Goal: Task Accomplishment & Management: Complete application form

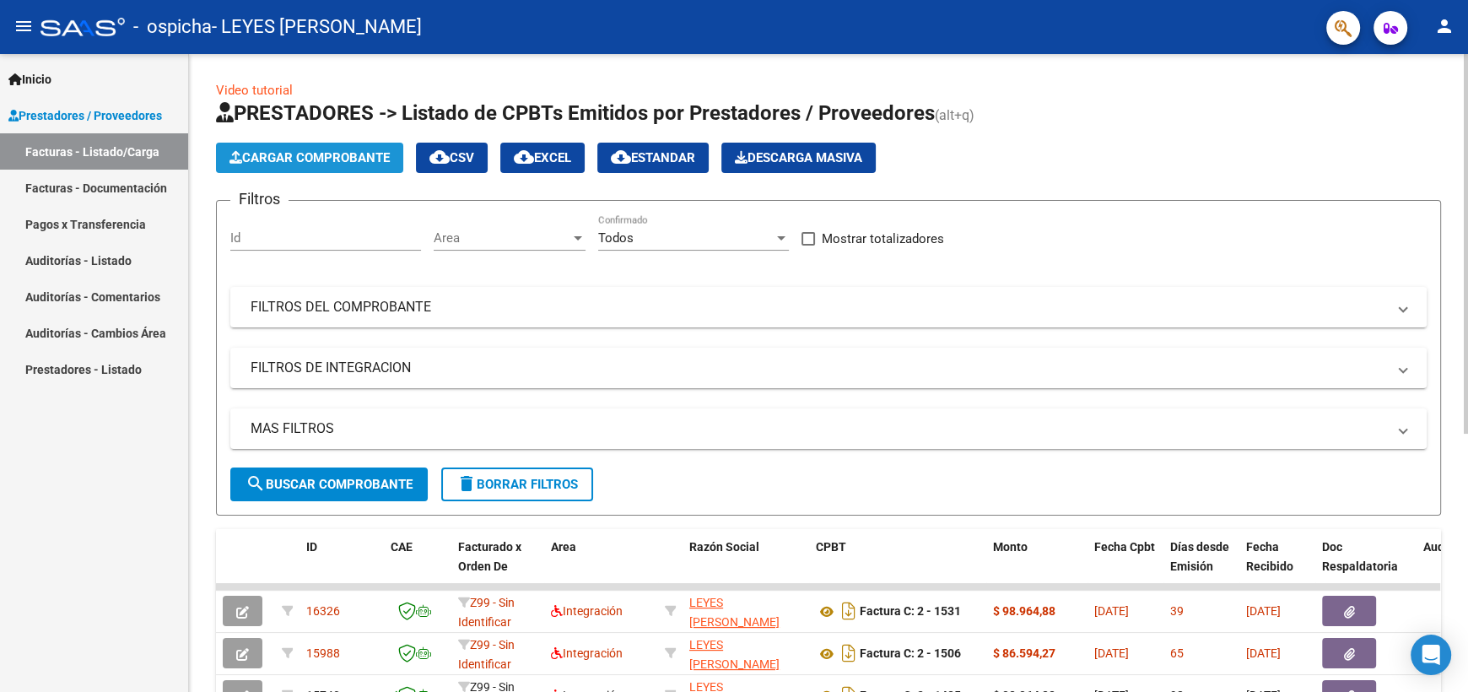
click at [297, 159] on span "Cargar Comprobante" at bounding box center [310, 157] width 160 height 15
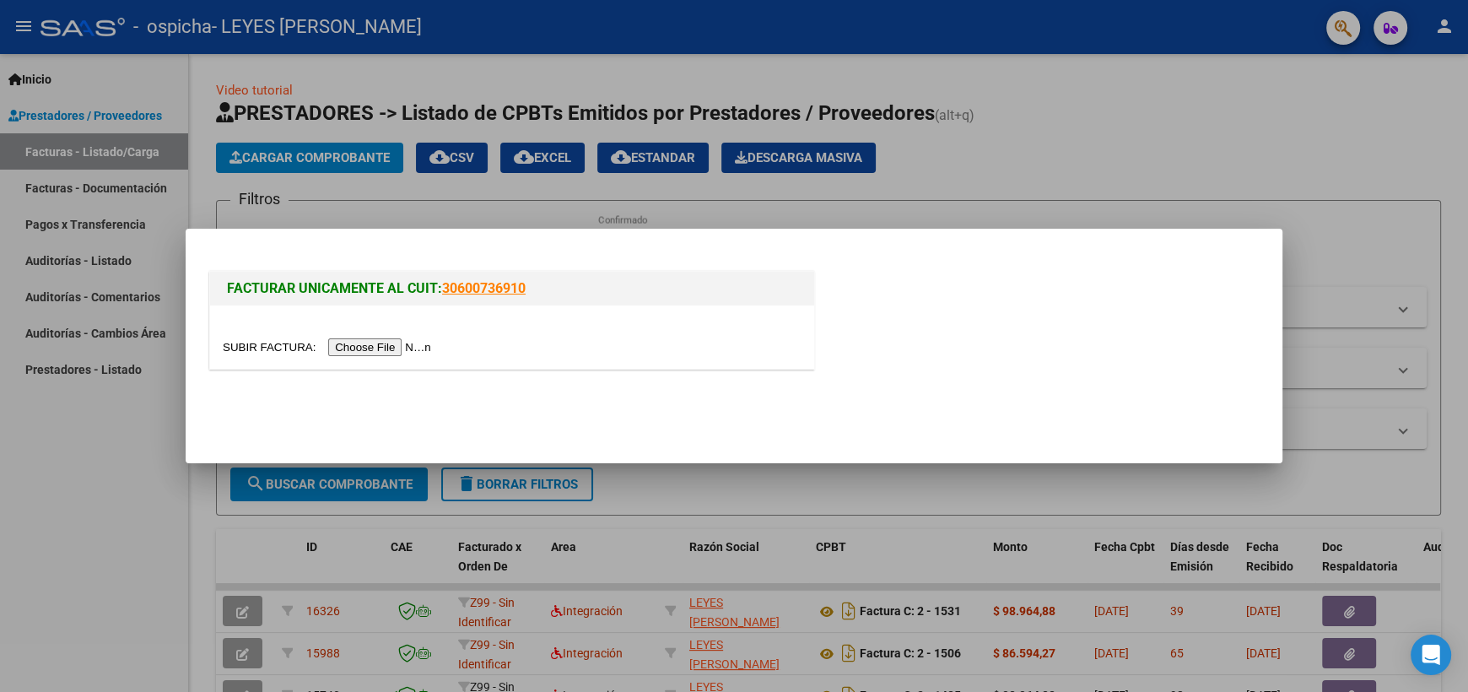
click at [415, 344] on input "file" at bounding box center [330, 347] width 214 height 18
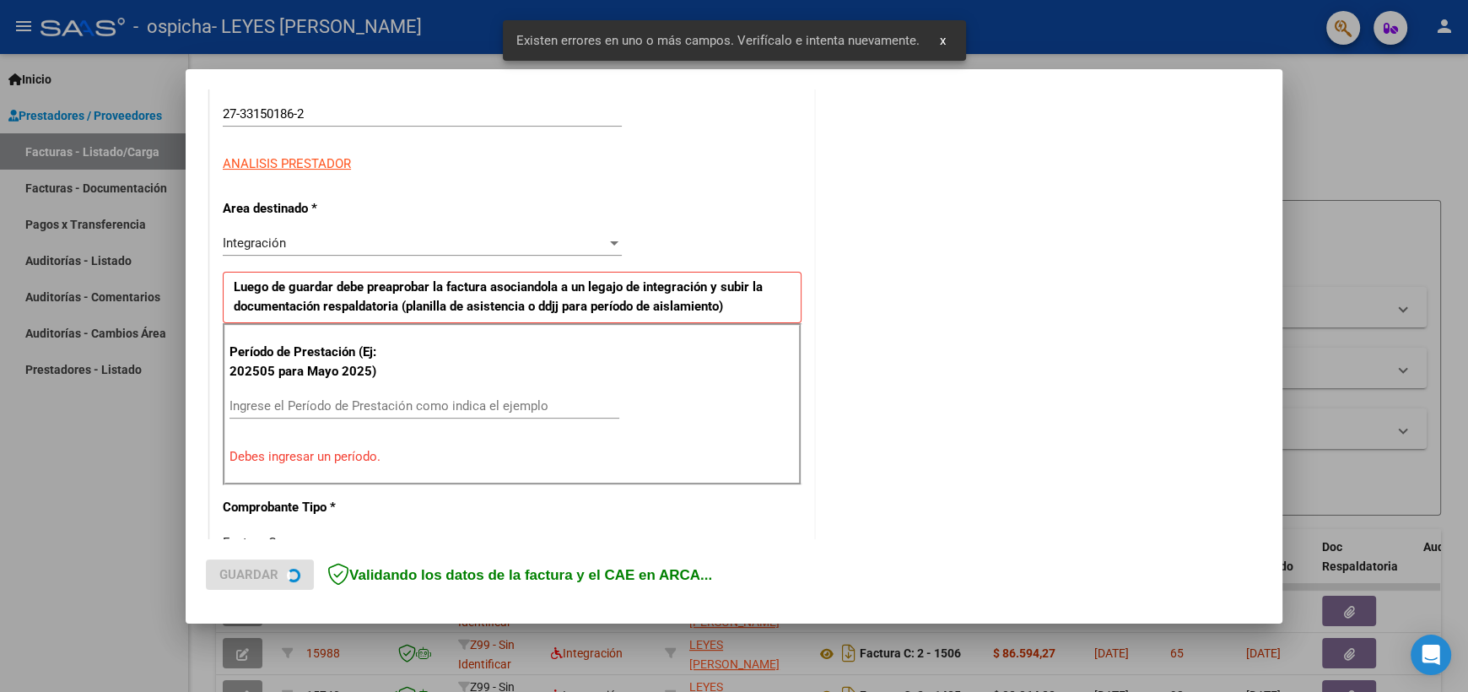
scroll to position [330, 0]
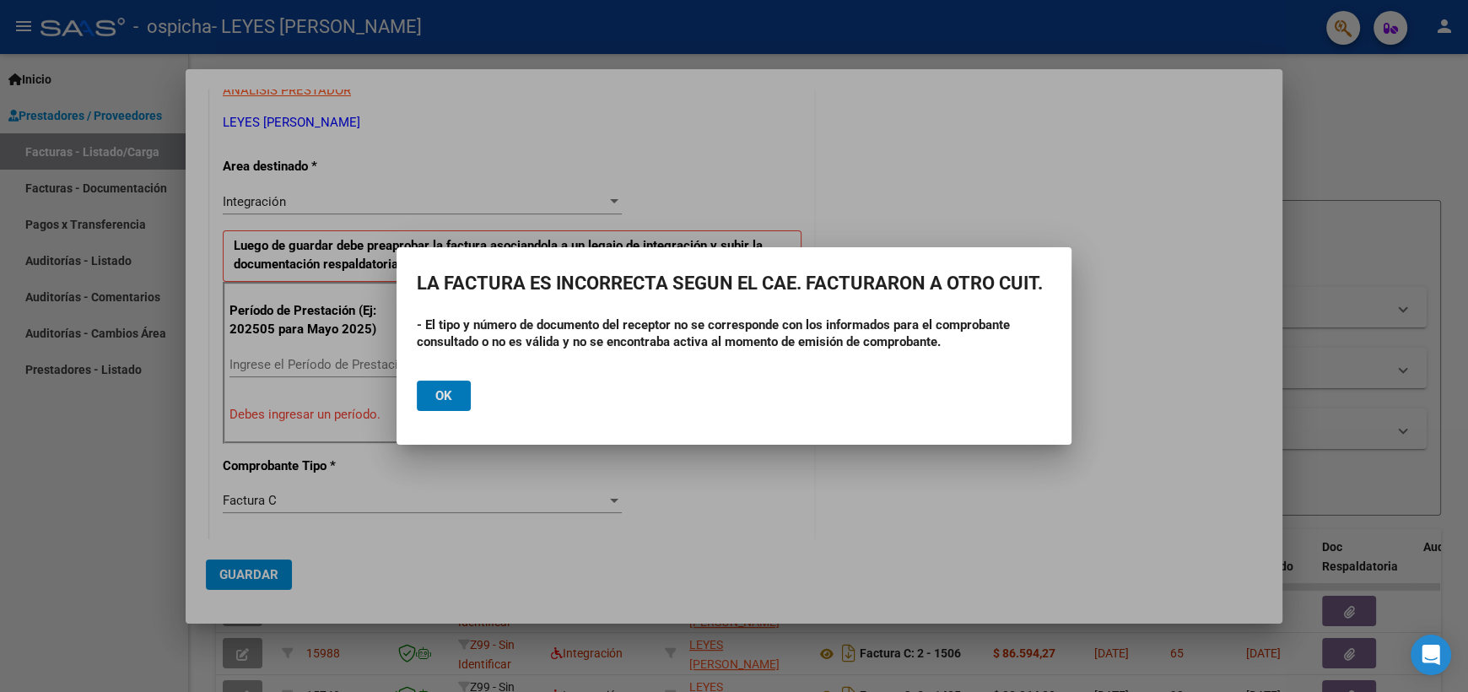
click at [446, 392] on span "Ok" at bounding box center [443, 395] width 17 height 15
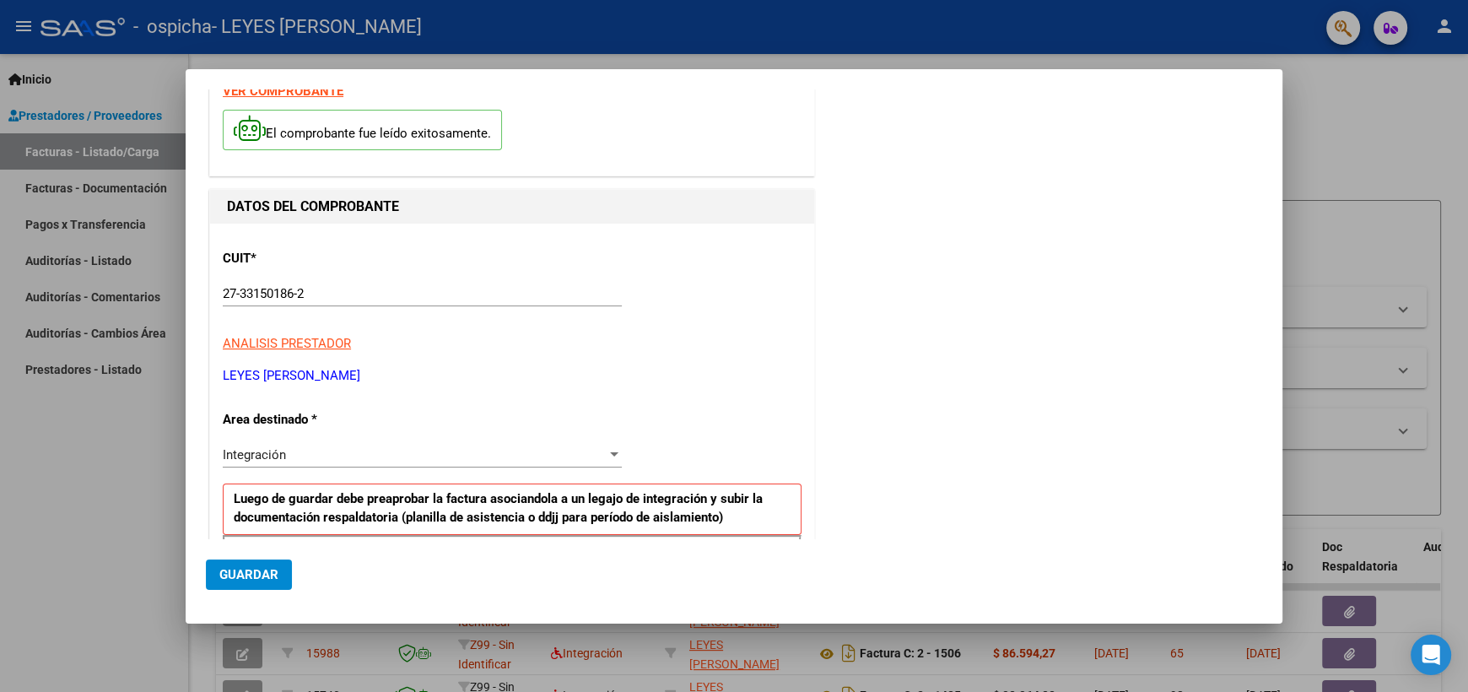
scroll to position [0, 0]
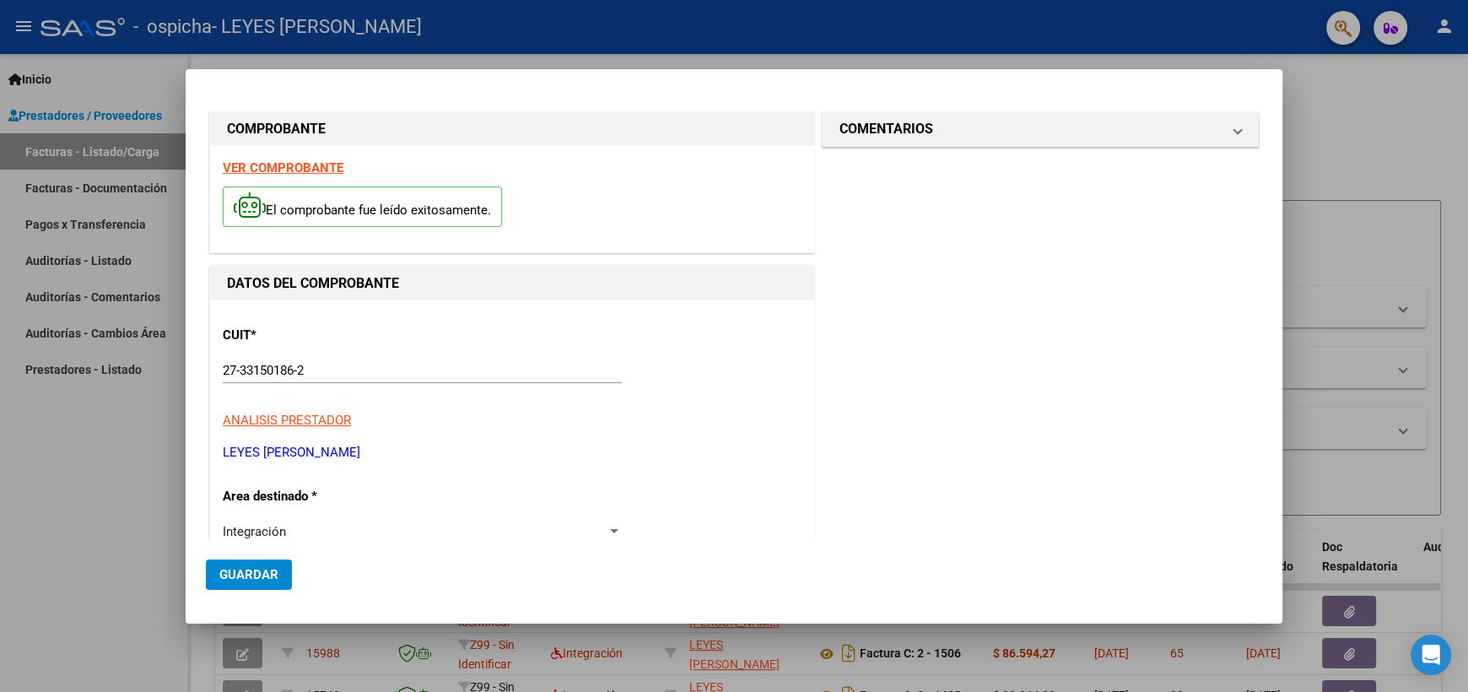
click at [77, 481] on div at bounding box center [734, 346] width 1468 height 692
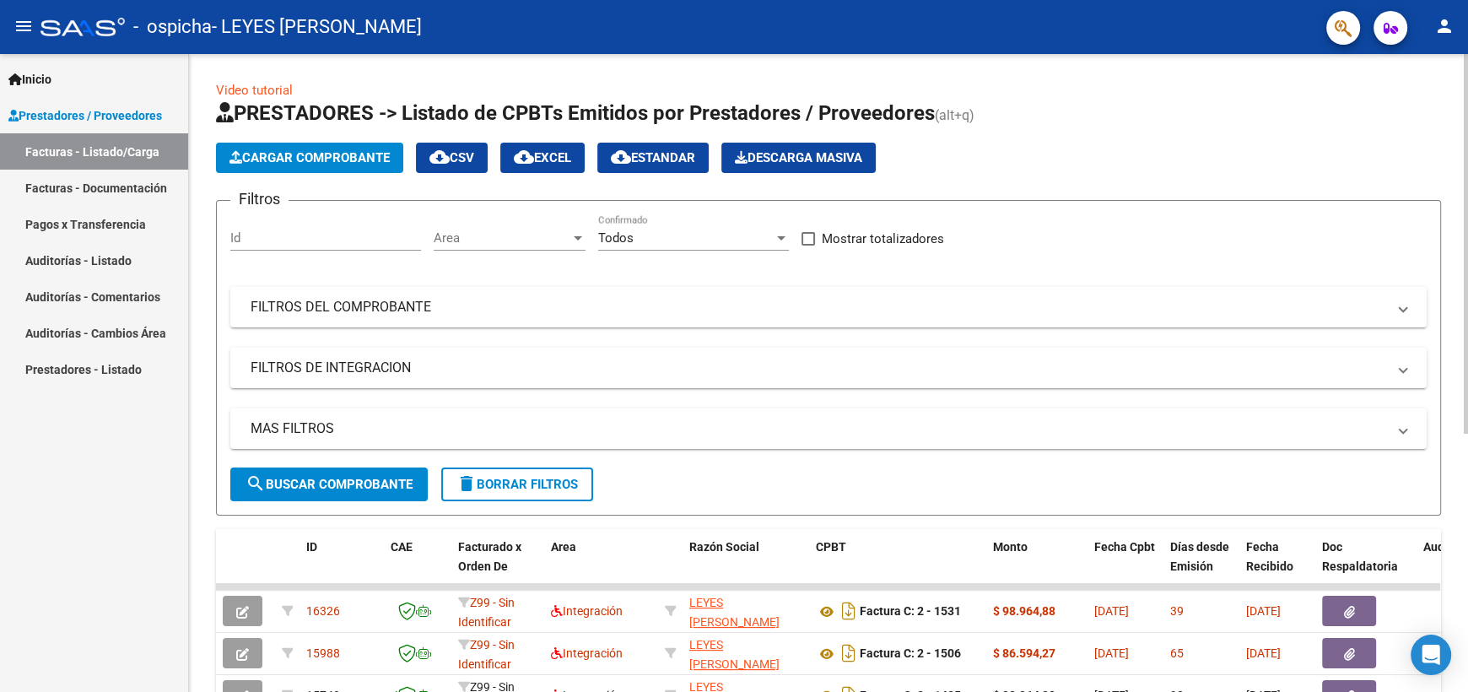
drag, startPoint x: 300, startPoint y: 476, endPoint x: 344, endPoint y: 206, distance: 273.7
click at [344, 208] on form "Filtros Id Area Area Todos Confirmado Mostrar totalizadores FILTROS DEL COMPROB…" at bounding box center [828, 358] width 1225 height 316
click at [352, 156] on span "Cargar Comprobante" at bounding box center [310, 157] width 160 height 15
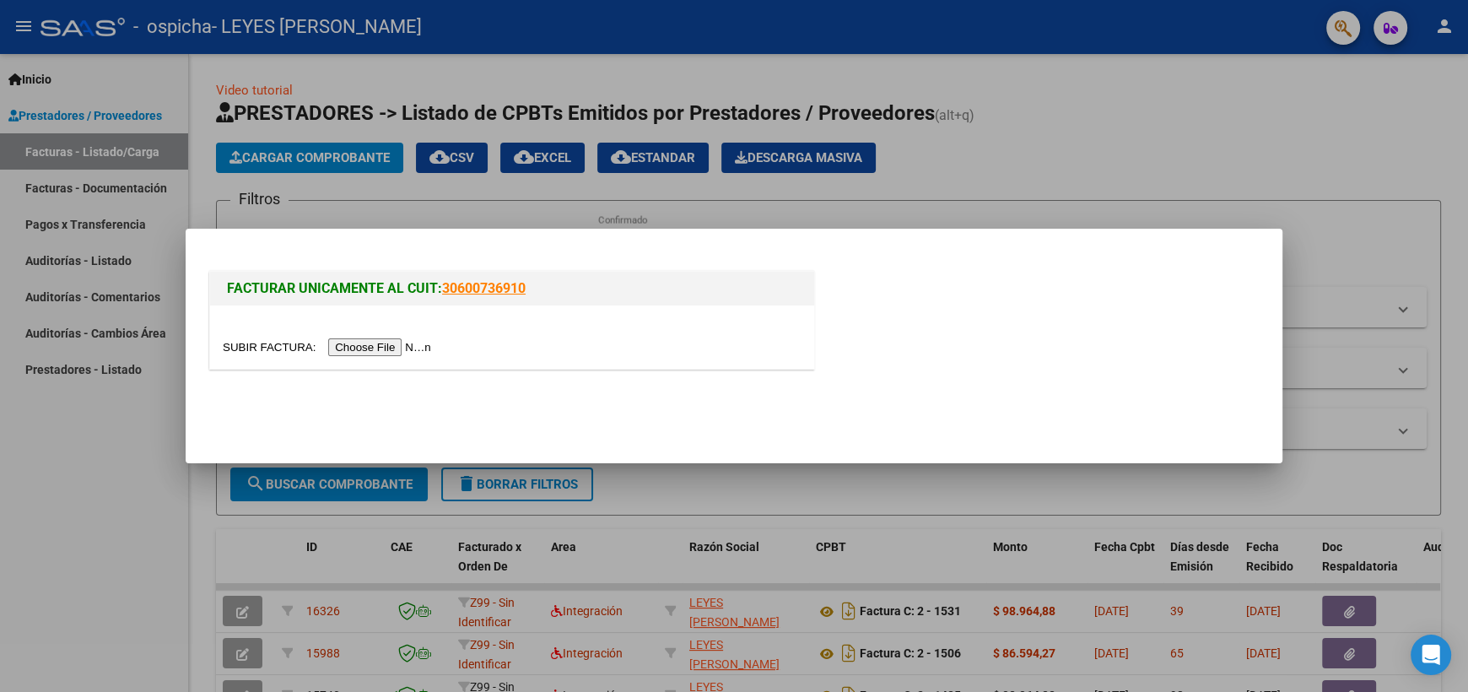
click at [416, 345] on input "file" at bounding box center [330, 347] width 214 height 18
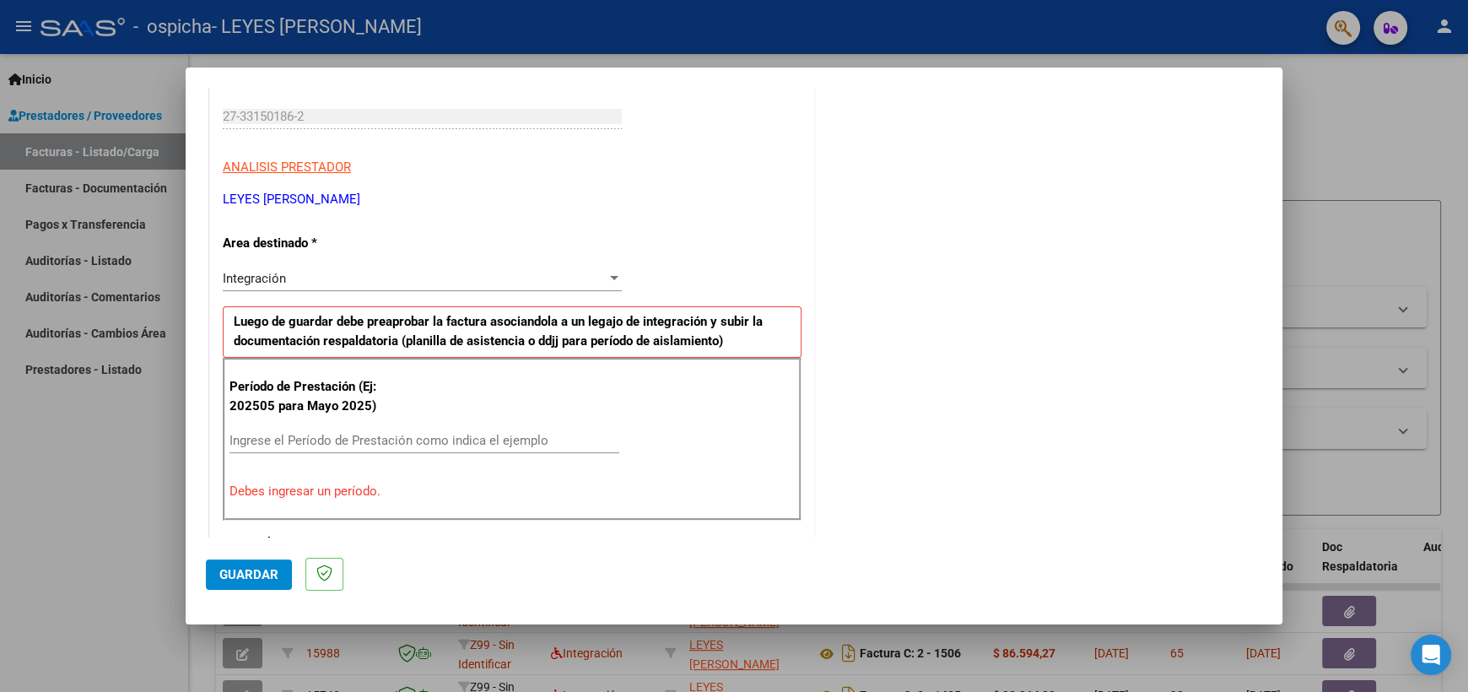
scroll to position [506, 0]
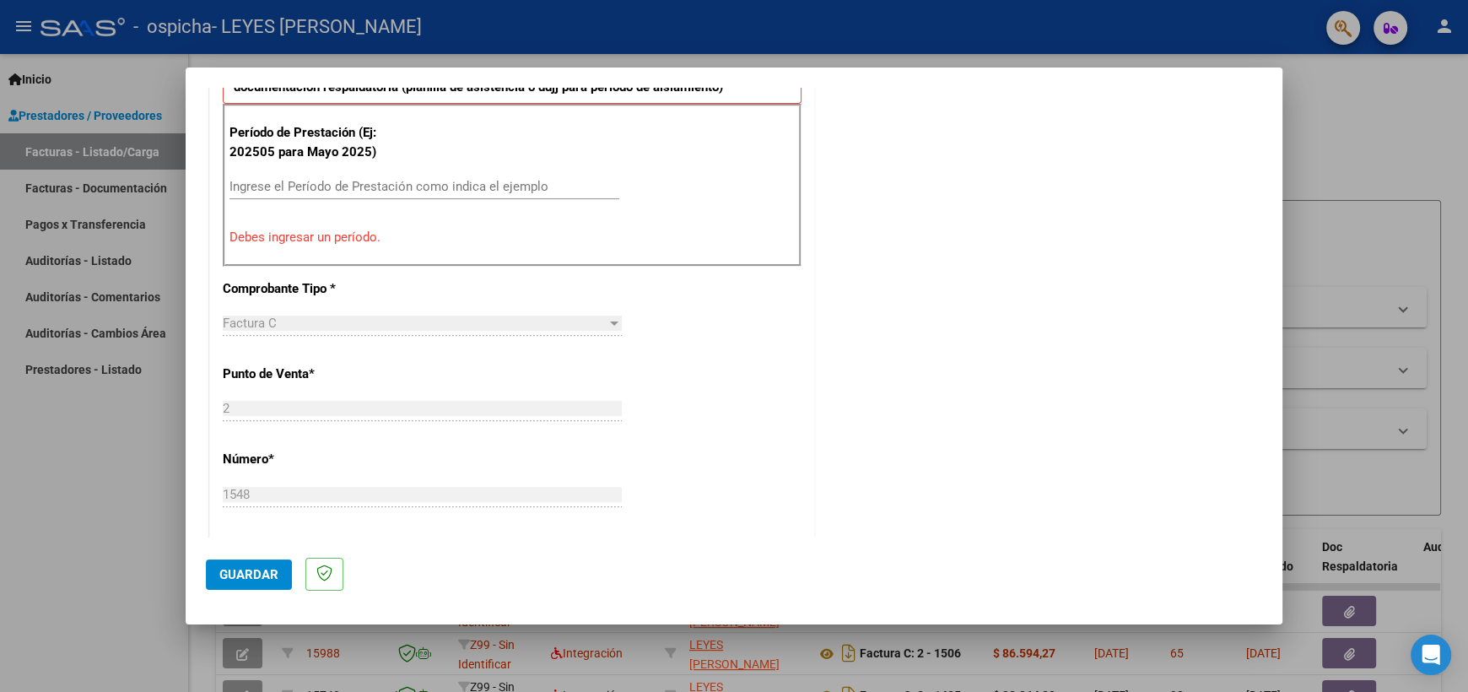
click at [412, 193] on div "Ingrese el Período de Prestación como indica el ejemplo" at bounding box center [425, 186] width 390 height 25
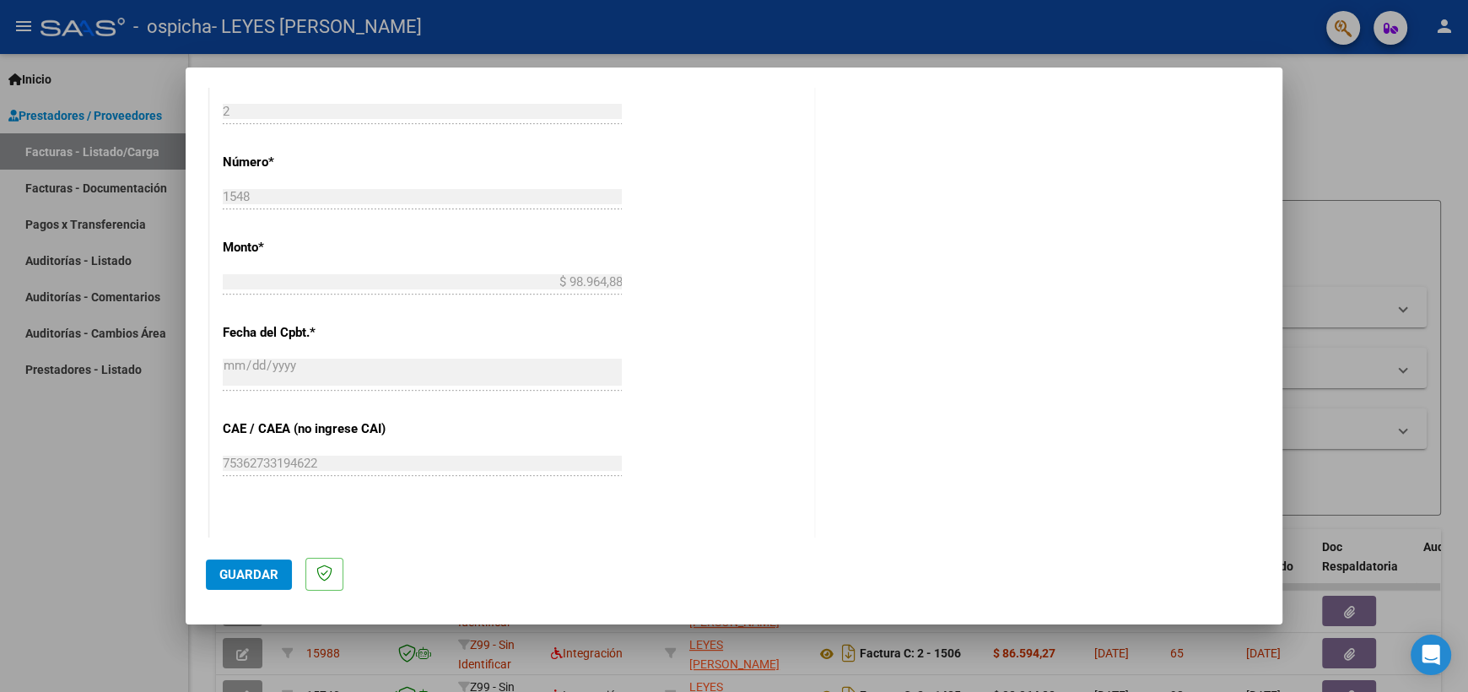
scroll to position [1013, 0]
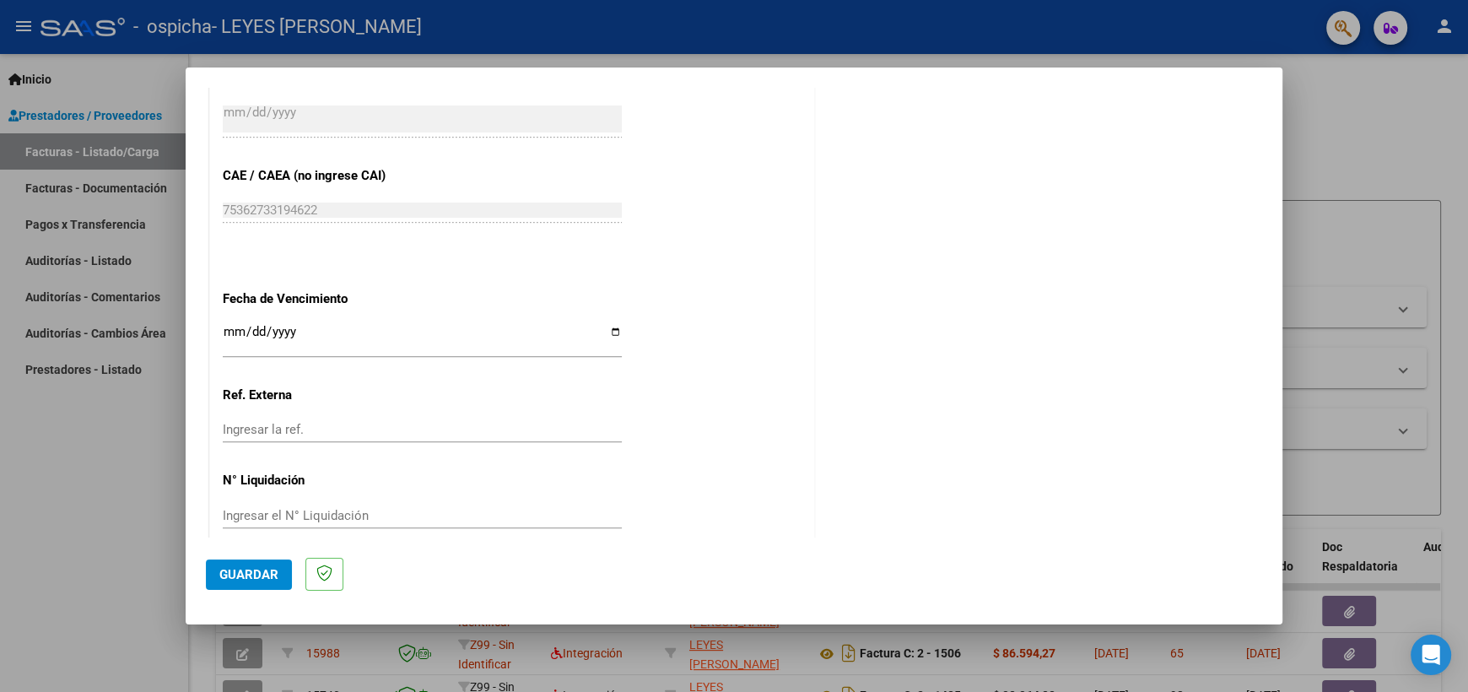
type input "202508"
click at [615, 326] on input "Ingresar la fecha" at bounding box center [422, 338] width 399 height 27
type input "[DATE]"
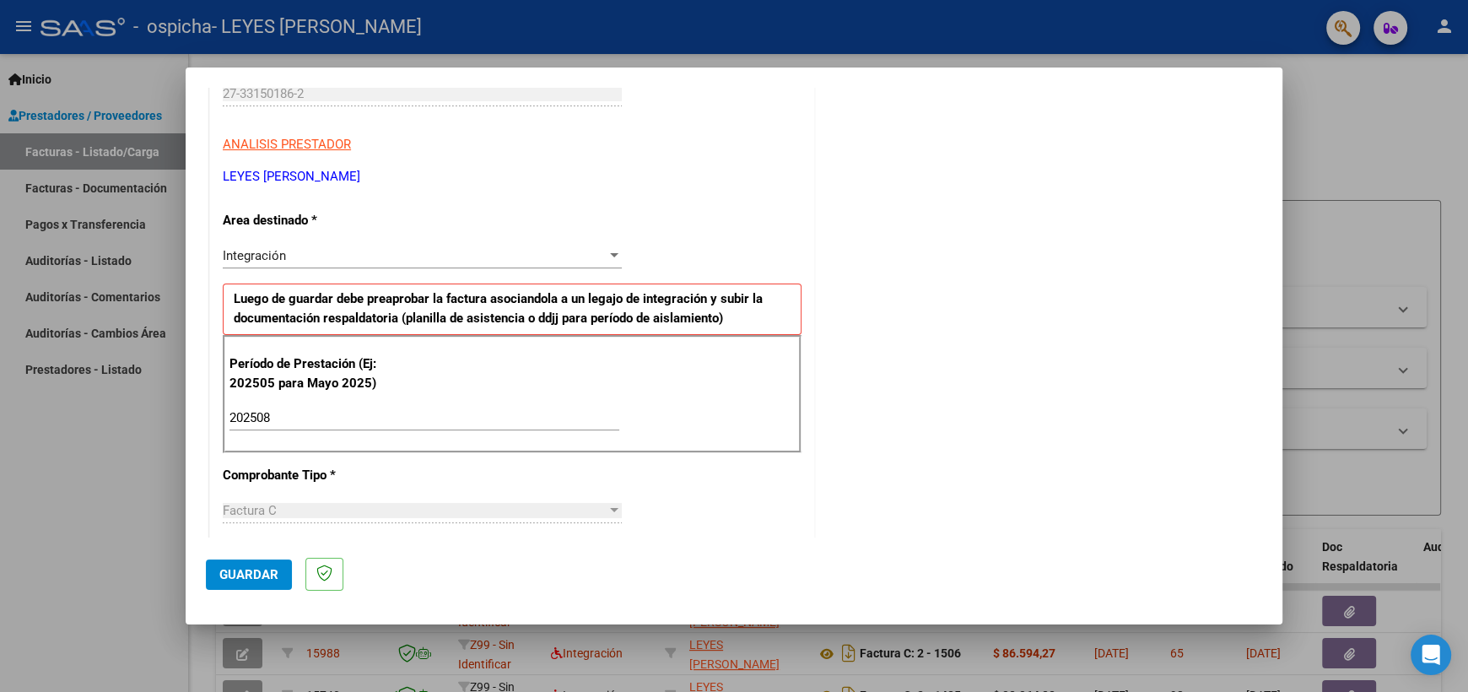
scroll to position [0, 0]
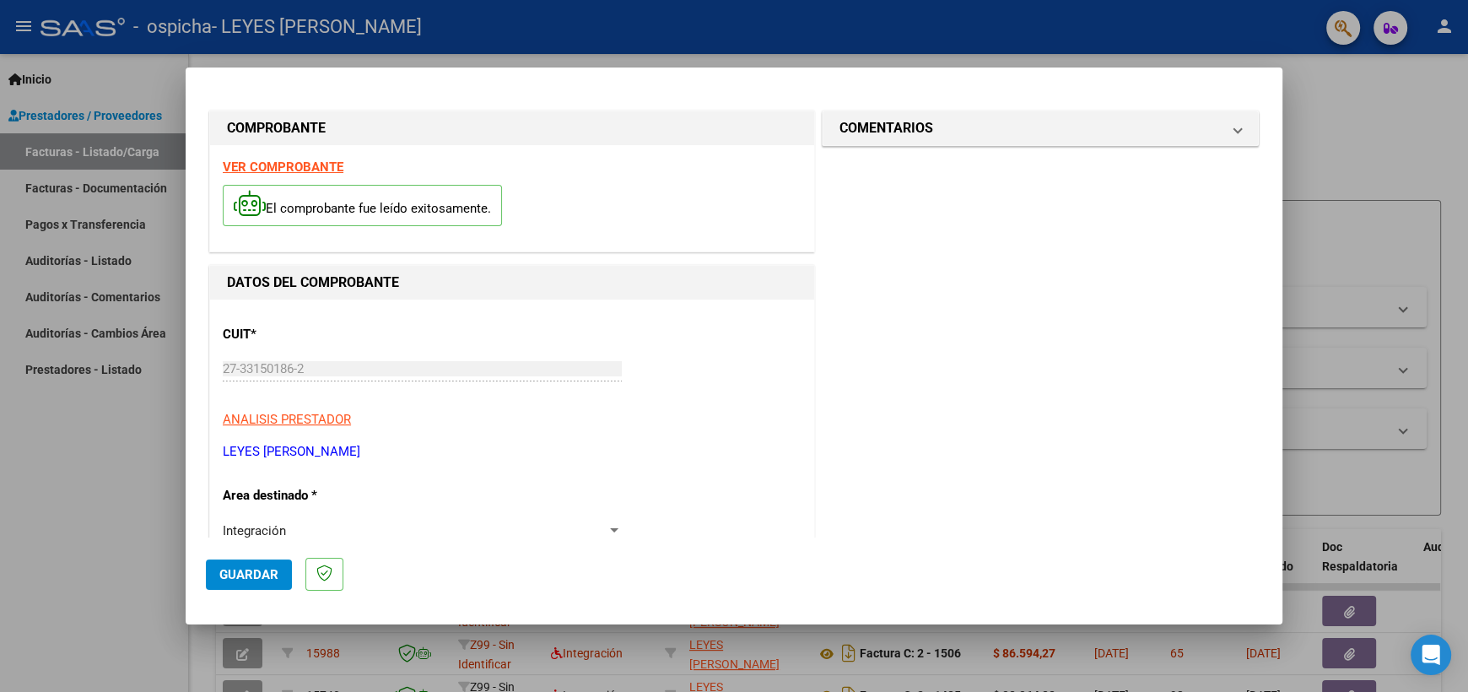
click at [261, 582] on button "Guardar" at bounding box center [249, 575] width 86 height 30
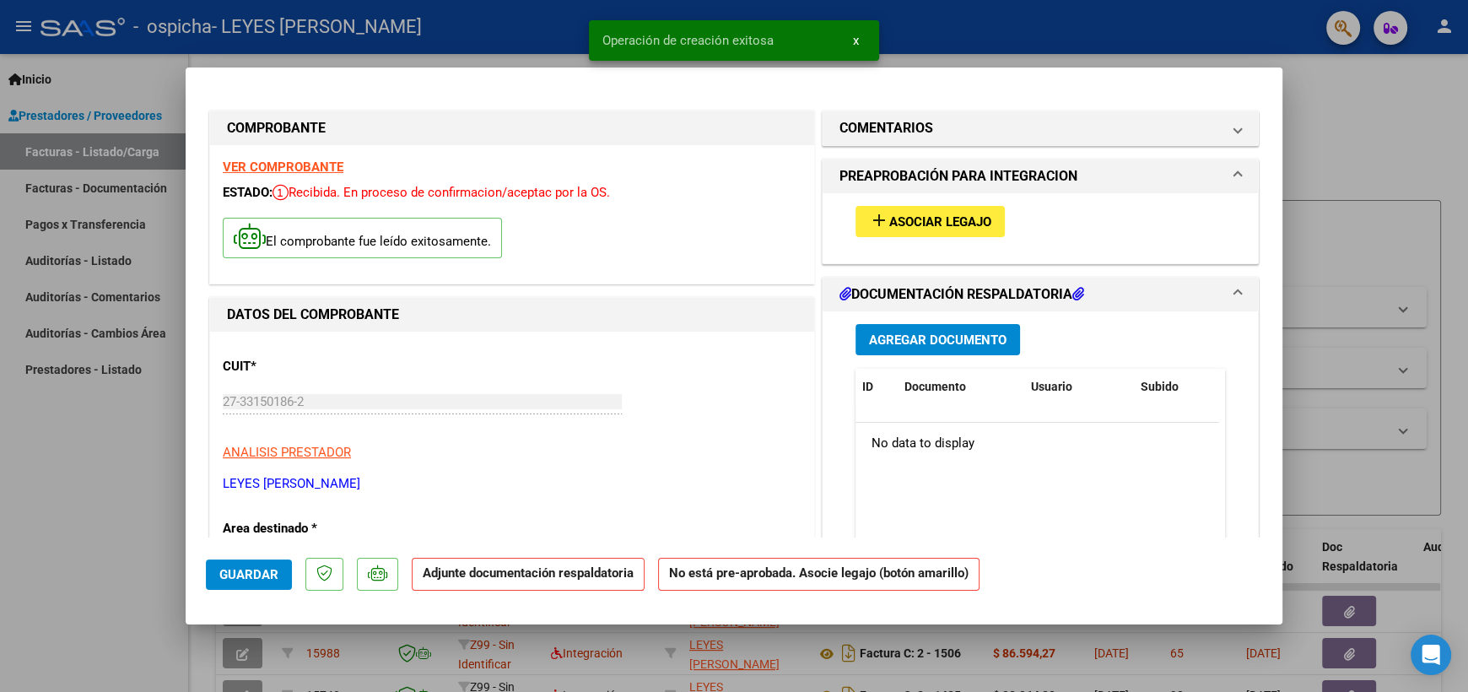
click at [916, 219] on span "Asociar Legajo" at bounding box center [940, 221] width 102 height 15
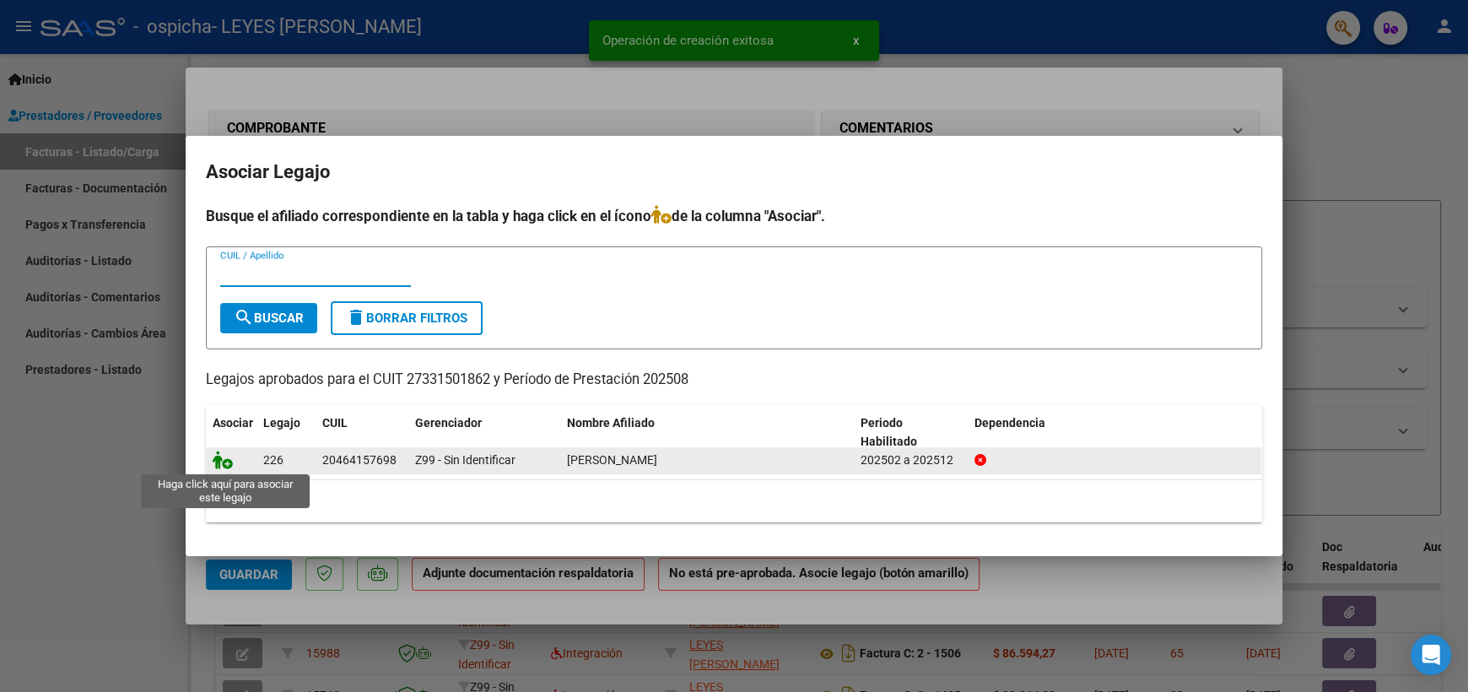
click at [230, 465] on icon at bounding box center [223, 460] width 20 height 19
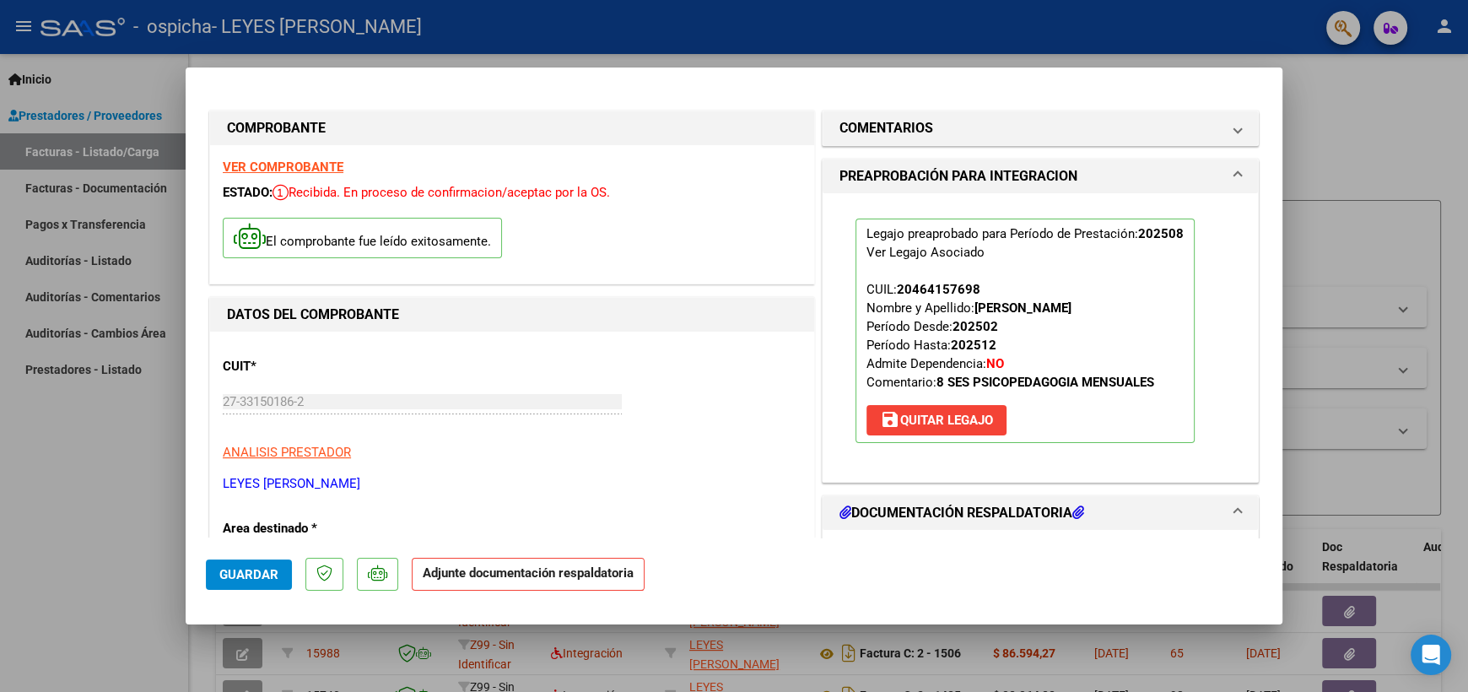
scroll to position [252, 0]
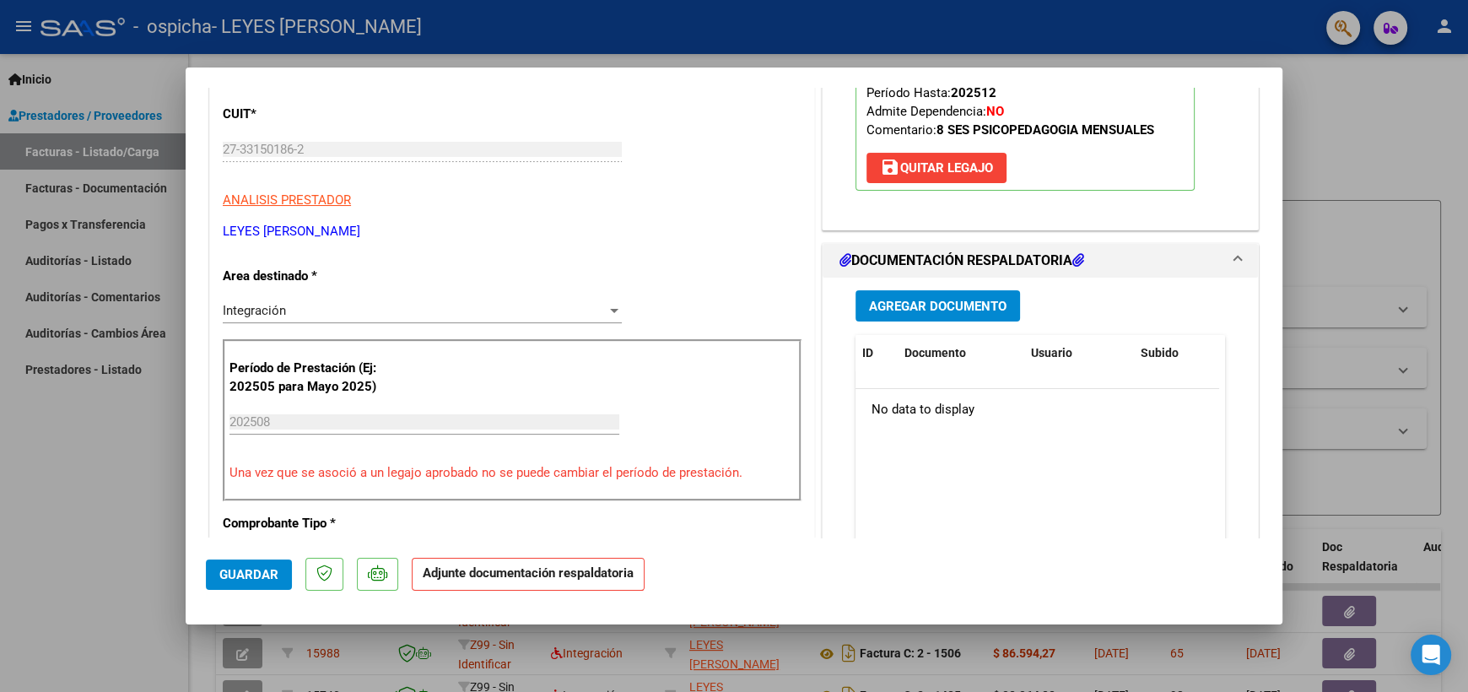
click at [1051, 257] on h1 "DOCUMENTACIÓN RESPALDATORIA" at bounding box center [962, 261] width 245 height 20
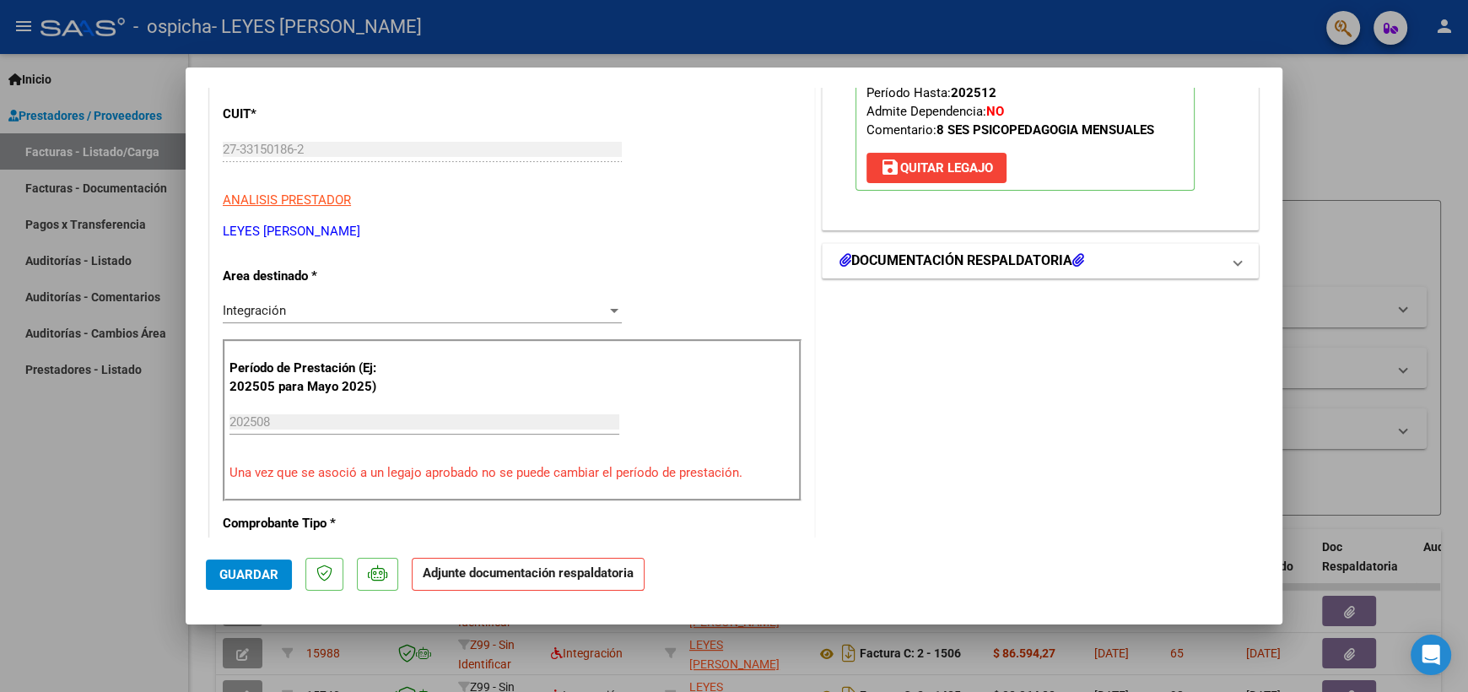
click at [1051, 257] on h1 "DOCUMENTACIÓN RESPALDATORIA" at bounding box center [962, 261] width 245 height 20
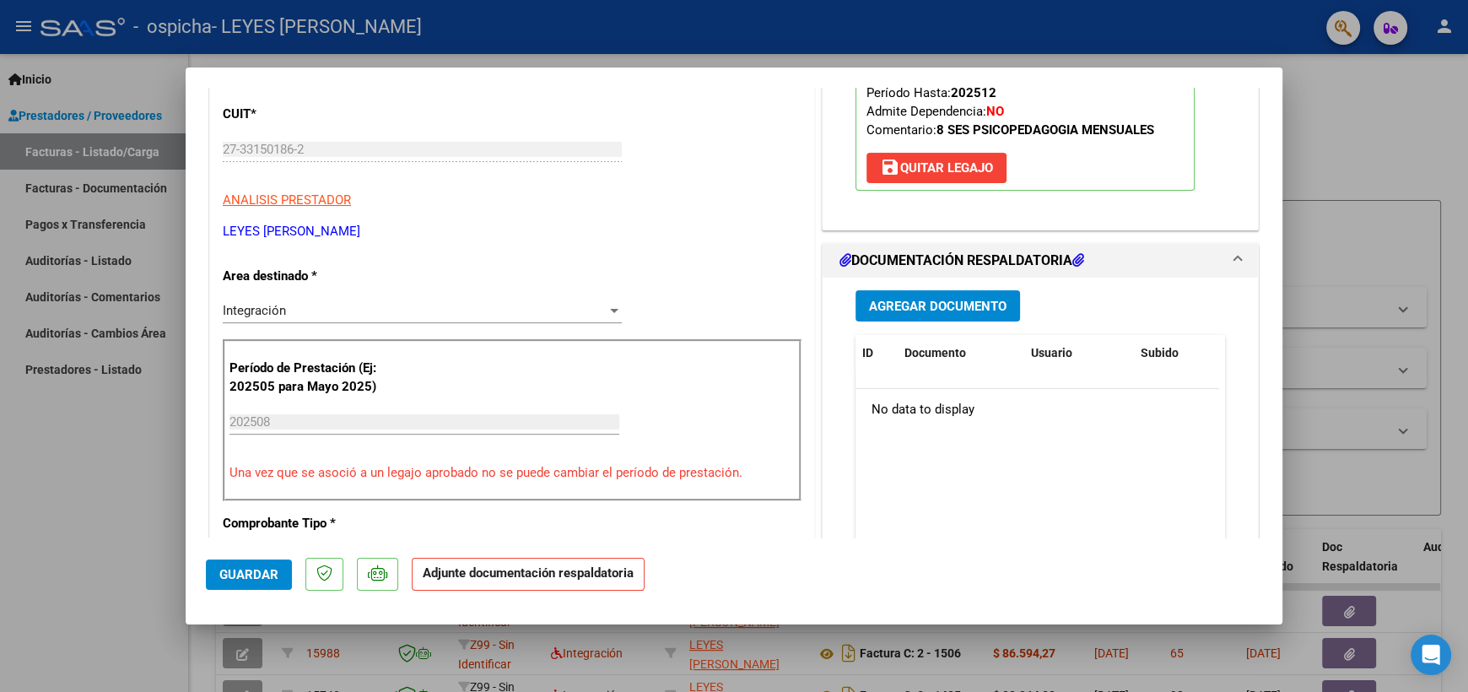
click at [970, 311] on span "Agregar Documento" at bounding box center [938, 306] width 138 height 15
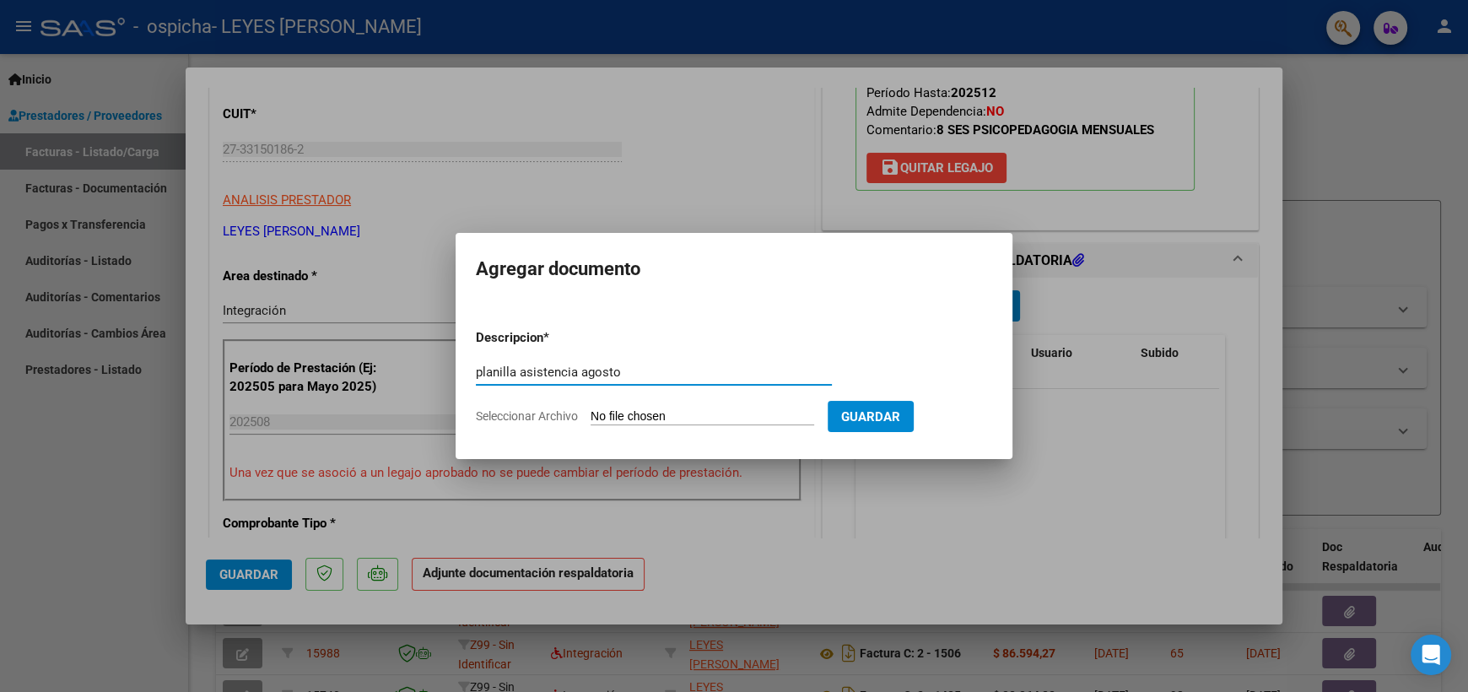
type input "planilla asistencia agosto"
click at [661, 414] on input "Seleccionar Archivo" at bounding box center [703, 417] width 224 height 16
type input "C:\fakepath\planilla [PERSON_NAME].pdf"
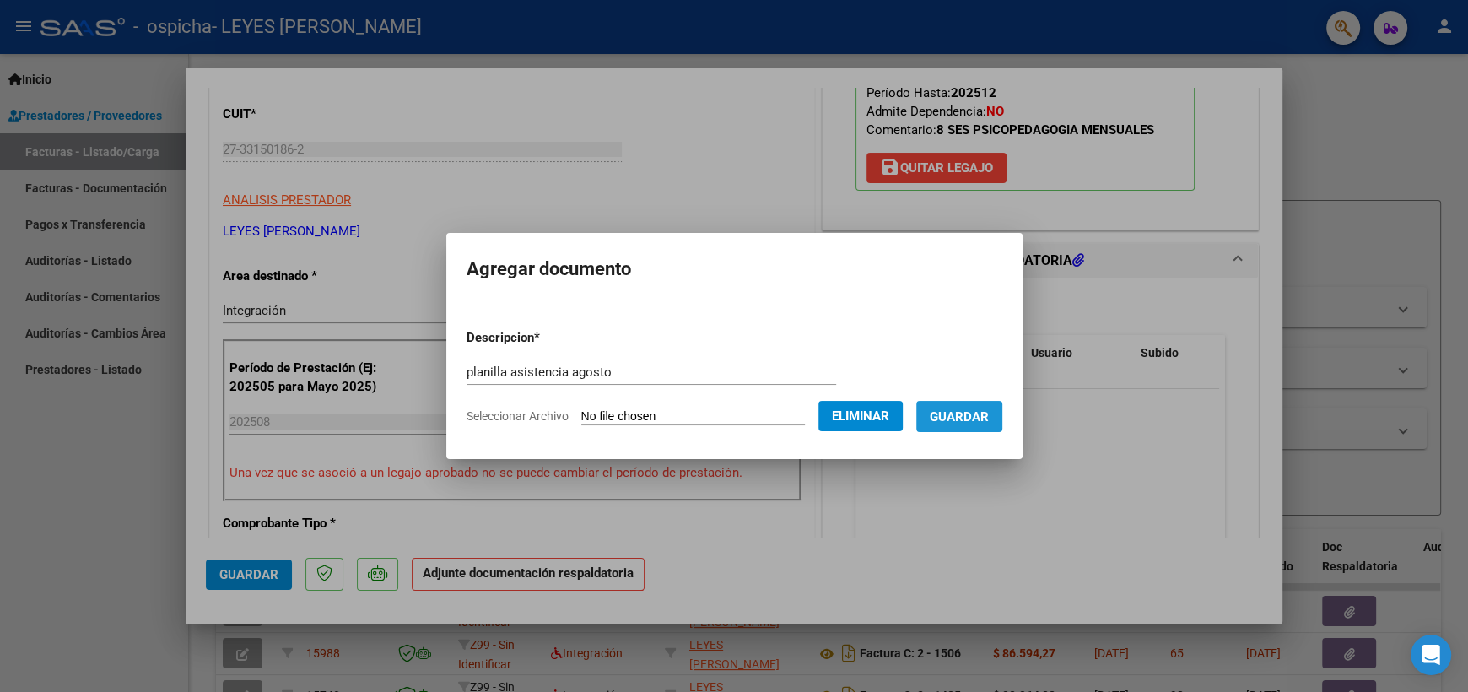
click at [973, 416] on span "Guardar" at bounding box center [959, 416] width 59 height 15
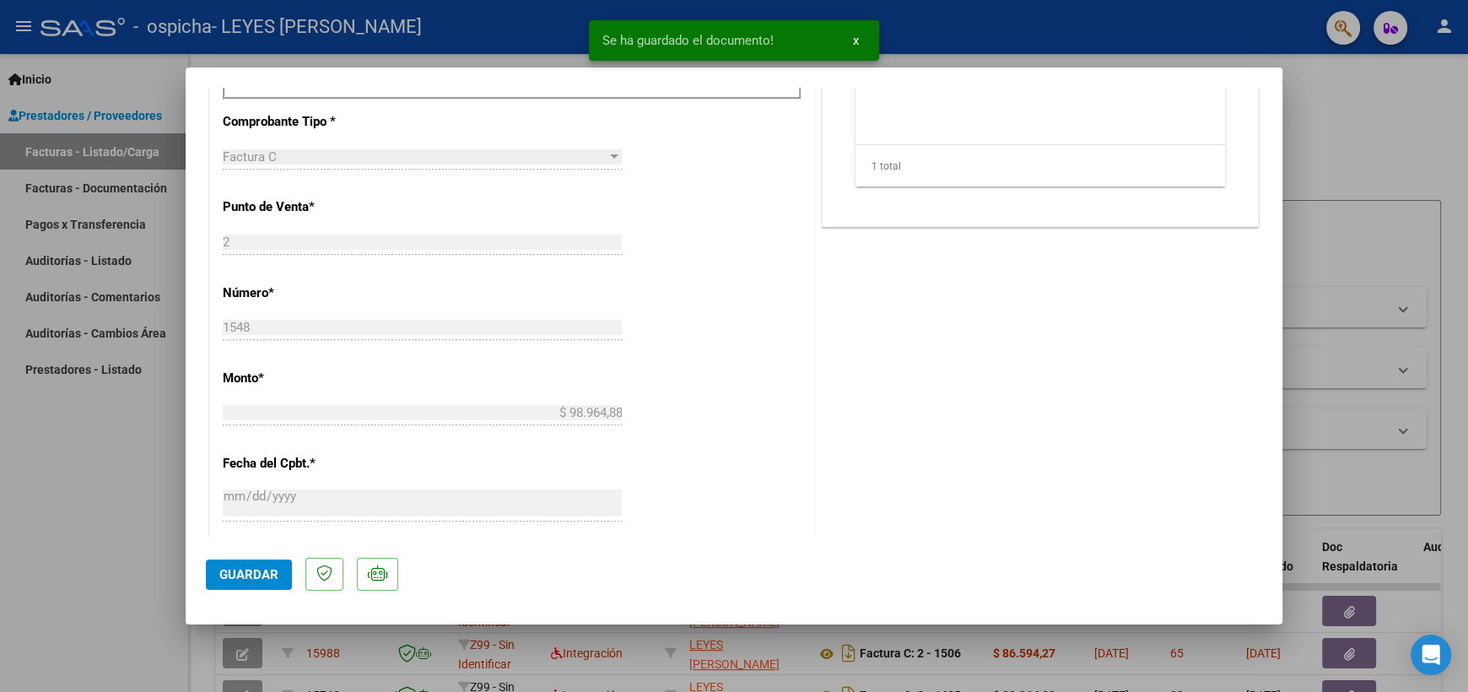
scroll to position [1060, 0]
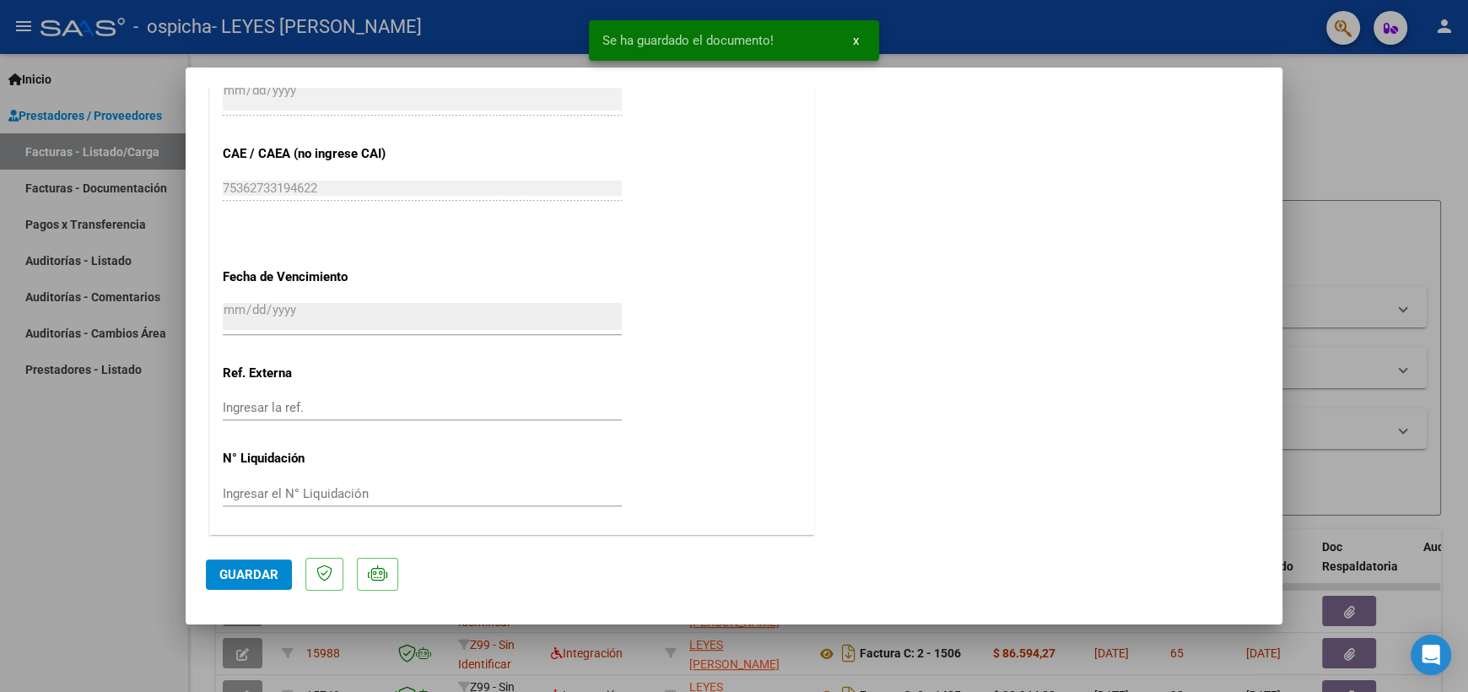
click at [252, 578] on span "Guardar" at bounding box center [248, 574] width 59 height 15
click at [1374, 116] on div at bounding box center [734, 346] width 1468 height 692
type input "$ 0,00"
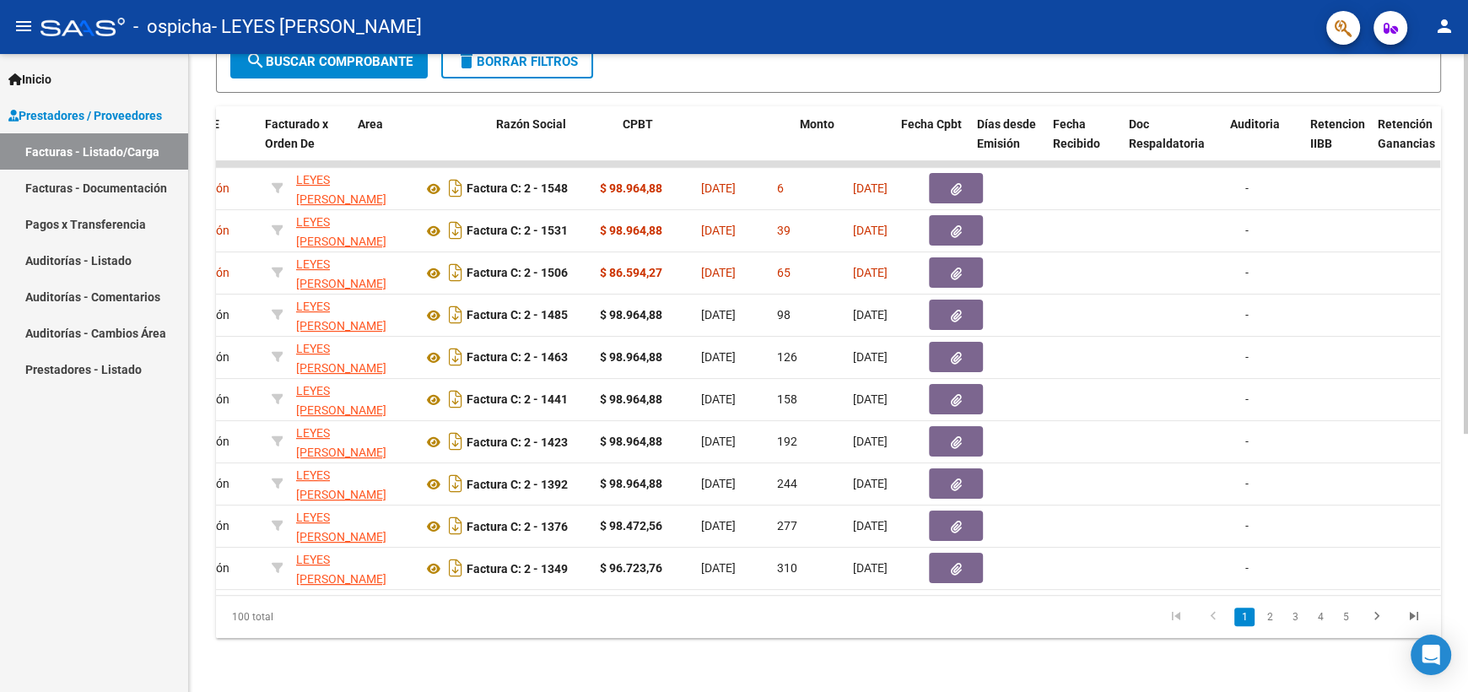
scroll to position [0, 0]
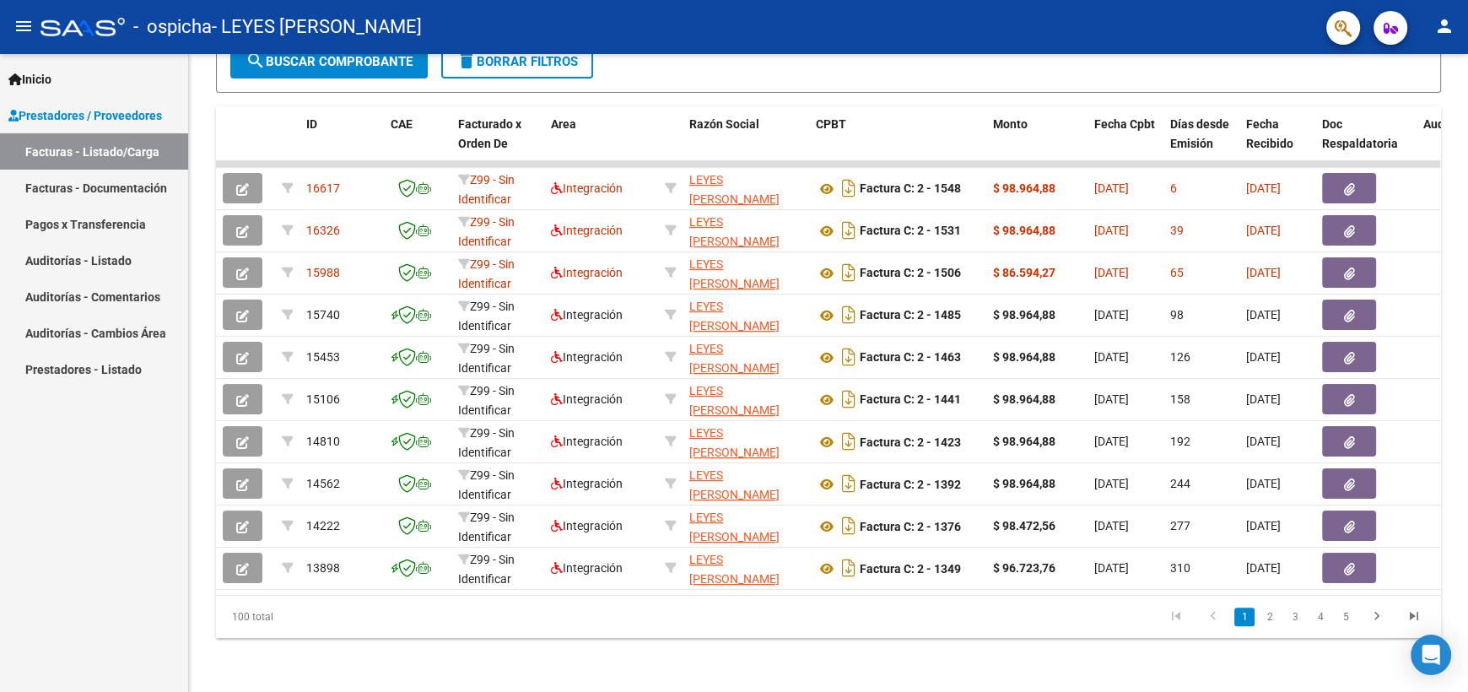
click at [830, 28] on div "- ospicha - LEYES [PERSON_NAME]" at bounding box center [677, 26] width 1273 height 37
